Goal: Check status

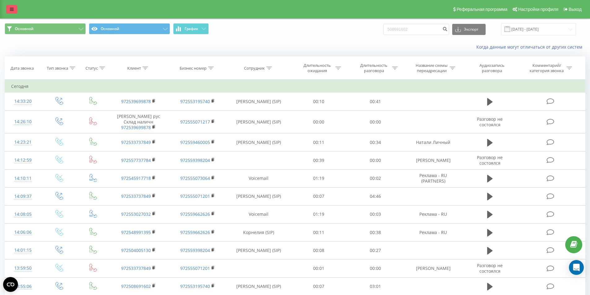
click at [11, 10] on icon at bounding box center [12, 9] width 4 height 4
